Goal: Task Accomplishment & Management: Manage account settings

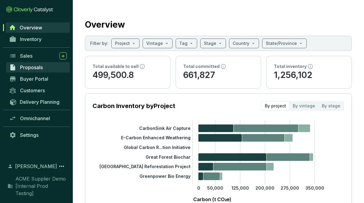
click at [44, 67] on link "Proposals" at bounding box center [38, 67] width 64 height 10
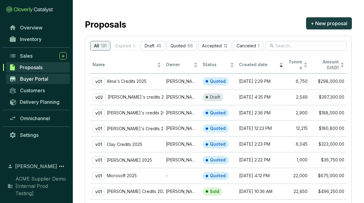
click at [50, 74] on link "Buyer Portal" at bounding box center [38, 79] width 64 height 10
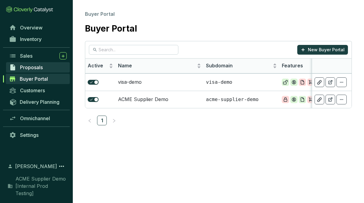
click at [28, 66] on span "Proposals" at bounding box center [31, 67] width 23 height 6
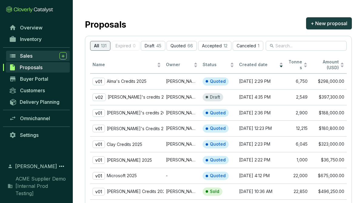
click at [28, 57] on span "Sales" at bounding box center [26, 56] width 12 height 6
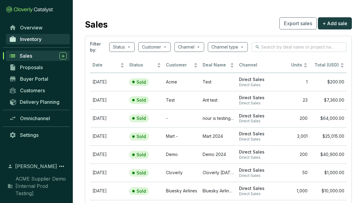
click at [31, 37] on span "Inventory" at bounding box center [31, 39] width 22 height 6
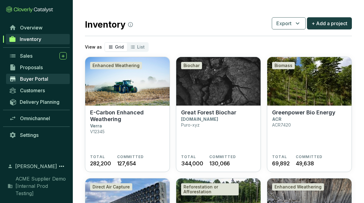
click at [41, 77] on span "Buyer Portal" at bounding box center [34, 79] width 28 height 6
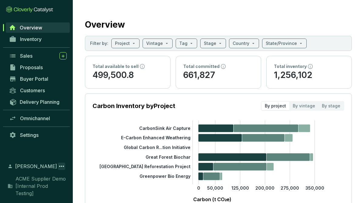
click at [61, 170] on icon at bounding box center [61, 165] width 7 height 7
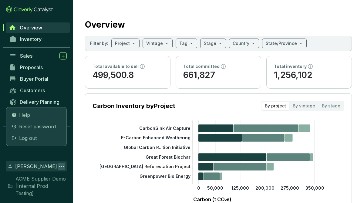
click at [78, 163] on section "Overview Filter by: Project Vintage Tag Stage Country State/Province Total avai…" at bounding box center [218, 186] width 291 height 373
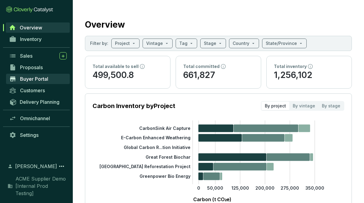
click at [45, 77] on span "Buyer Portal" at bounding box center [34, 79] width 28 height 6
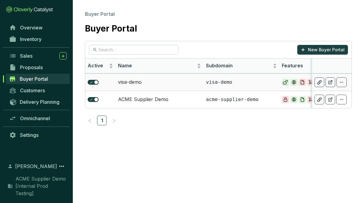
click at [133, 85] on td "visa-demo" at bounding box center [159, 81] width 88 height 17
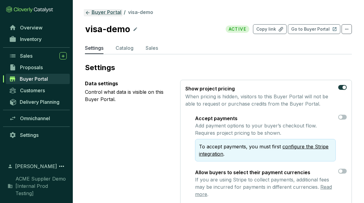
click at [101, 14] on link "Buyer Portal" at bounding box center [103, 12] width 39 height 7
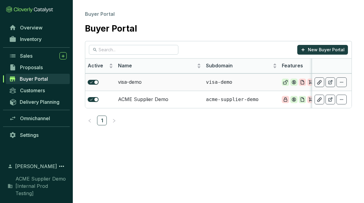
click at [179, 87] on td "visa-demo" at bounding box center [159, 81] width 88 height 17
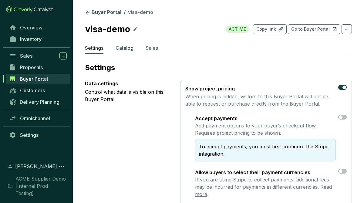
click at [127, 49] on p "Catalog" at bounding box center [124, 47] width 18 height 7
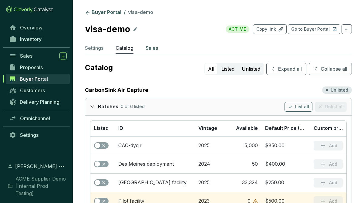
click at [151, 52] on li "Sales" at bounding box center [151, 49] width 12 height 10
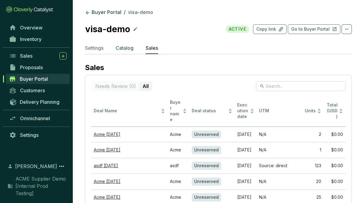
click at [131, 49] on p "Catalog" at bounding box center [124, 47] width 18 height 7
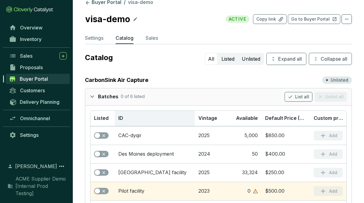
scroll to position [9, 0]
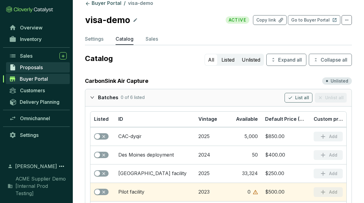
click at [45, 68] on link "Proposals" at bounding box center [38, 67] width 64 height 10
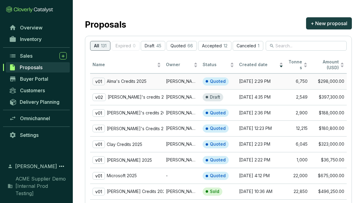
click at [142, 80] on p "Alma's Credits 2025" at bounding box center [127, 81] width 40 height 5
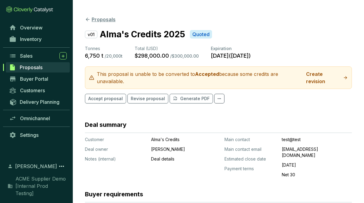
click at [87, 20] on icon at bounding box center [87, 19] width 5 height 5
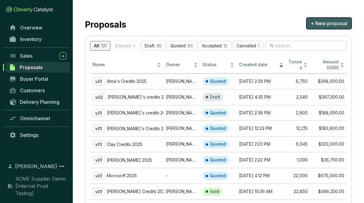
click at [318, 27] on span "+ New proposal" at bounding box center [328, 23] width 37 height 7
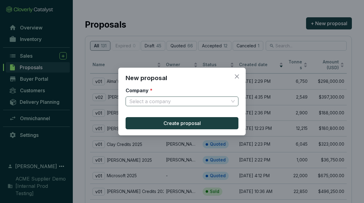
click at [214, 101] on input "Company *" at bounding box center [178, 101] width 99 height 9
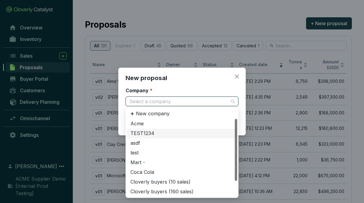
click at [189, 129] on div "TEST1234" at bounding box center [182, 134] width 110 height 10
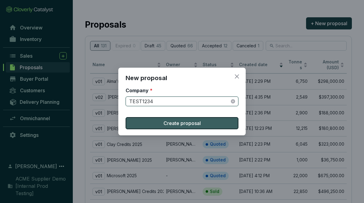
click at [187, 122] on span "Create proposal" at bounding box center [181, 122] width 37 height 7
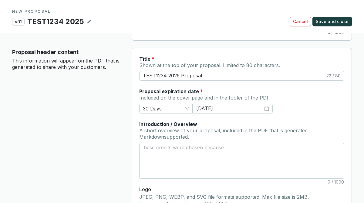
scroll to position [254, 0]
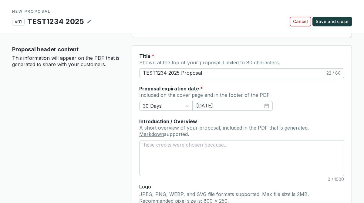
click at [306, 24] on span "Cancel" at bounding box center [300, 21] width 15 height 6
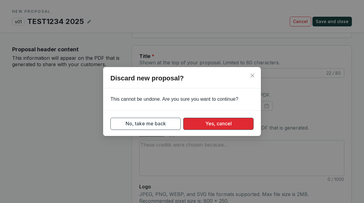
click at [205, 121] on button "Yes, cancel" at bounding box center [218, 124] width 70 height 12
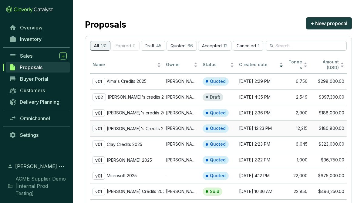
scroll to position [63, 0]
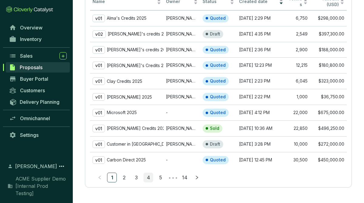
click at [152, 177] on link "4" at bounding box center [148, 177] width 9 height 9
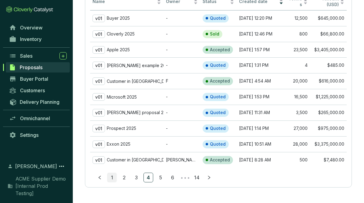
click at [113, 177] on link "1" at bounding box center [111, 177] width 9 height 9
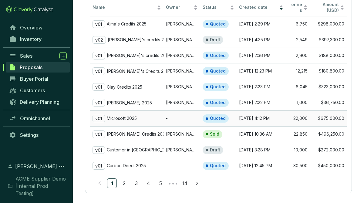
scroll to position [58, 0]
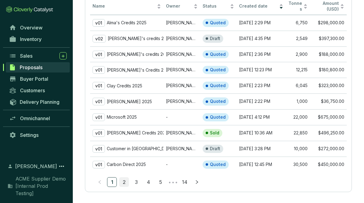
click at [124, 181] on link "2" at bounding box center [123, 181] width 9 height 9
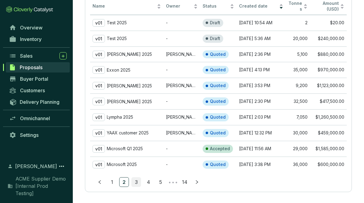
click at [140, 181] on link "3" at bounding box center [136, 181] width 9 height 9
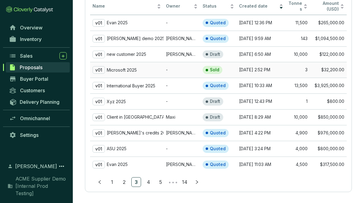
click at [155, 68] on div "v01 Microsoft 2025" at bounding box center [126, 70] width 69 height 8
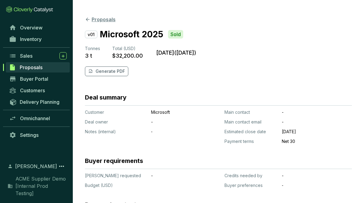
click at [85, 16] on button "Proposals" at bounding box center [100, 19] width 31 height 7
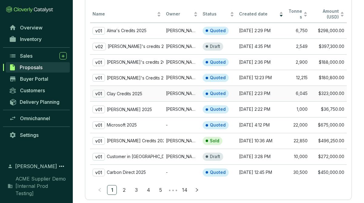
scroll to position [63, 0]
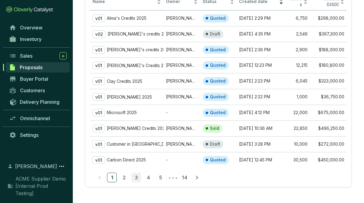
click at [136, 178] on link "3" at bounding box center [136, 177] width 9 height 9
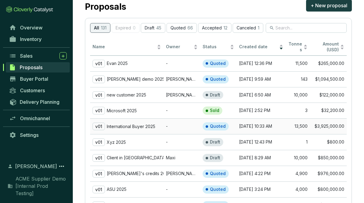
scroll to position [26, 0]
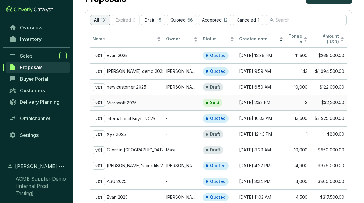
click at [143, 100] on div "v01 Microsoft 2025" at bounding box center [126, 103] width 69 height 8
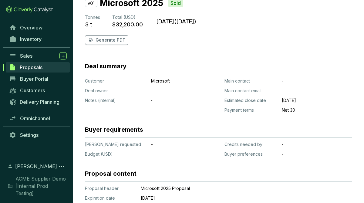
scroll to position [29, 0]
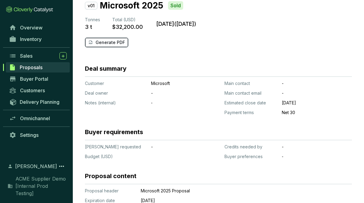
click at [118, 40] on p "Generate PDF" at bounding box center [109, 42] width 29 height 6
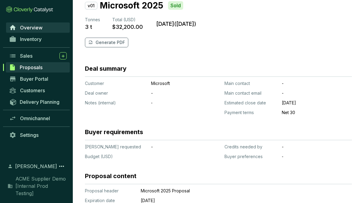
click at [34, 27] on span "Overview" at bounding box center [31, 28] width 22 height 6
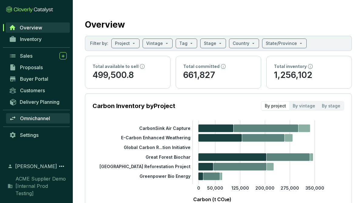
click at [43, 119] on span "Omnichannel" at bounding box center [35, 118] width 30 height 6
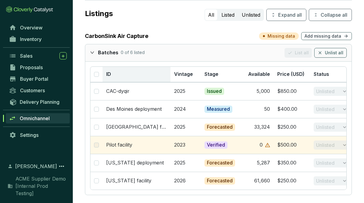
scroll to position [46, 0]
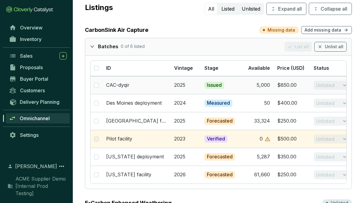
click at [147, 88] on td "CAC-dyqir" at bounding box center [136, 85] width 68 height 18
click at [117, 84] on link "CAC-dyqir" at bounding box center [117, 85] width 23 height 6
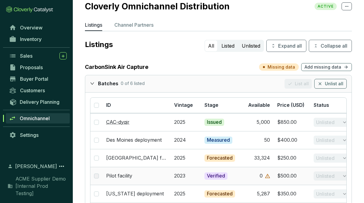
scroll to position [0, 0]
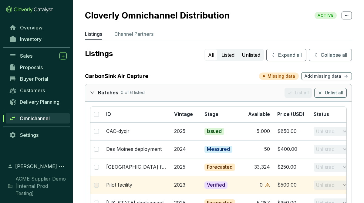
click at [133, 37] on p "Channel Partners" at bounding box center [133, 33] width 39 height 7
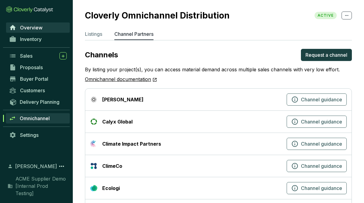
click at [34, 26] on span "Overview" at bounding box center [31, 28] width 22 height 6
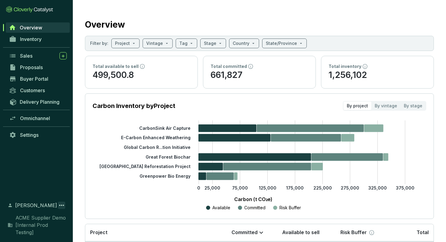
click at [58, 202] on div "[PERSON_NAME]" at bounding box center [36, 205] width 61 height 10
click at [62, 202] on icon at bounding box center [61, 205] width 7 height 7
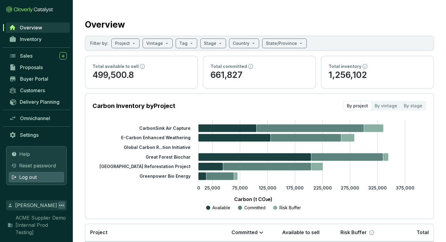
click at [41, 182] on div "Log out" at bounding box center [36, 177] width 55 height 10
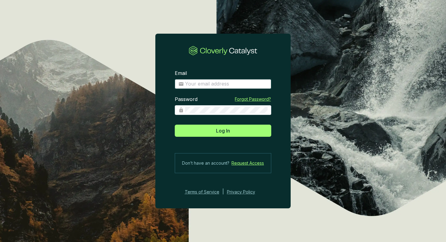
click at [209, 83] on input "Email" at bounding box center [226, 84] width 82 height 7
type input "[EMAIL_ADDRESS][DOMAIN_NAME]"
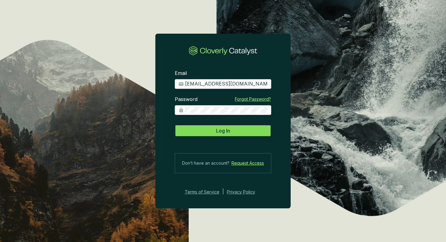
click at [225, 132] on span "Log In" at bounding box center [223, 130] width 14 height 7
